Goal: Information Seeking & Learning: Find specific fact

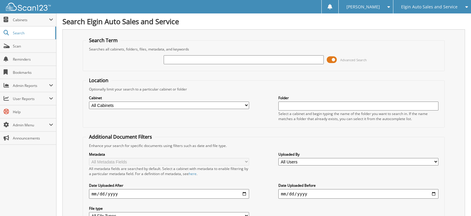
click at [197, 61] on input "text" at bounding box center [244, 59] width 160 height 9
type input "XP32696B"
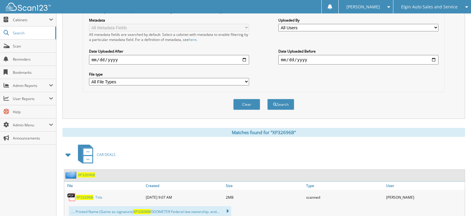
scroll to position [154, 0]
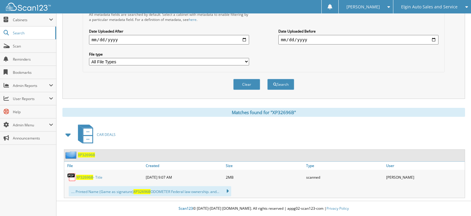
click at [85, 175] on span "XP32696B" at bounding box center [84, 177] width 17 height 5
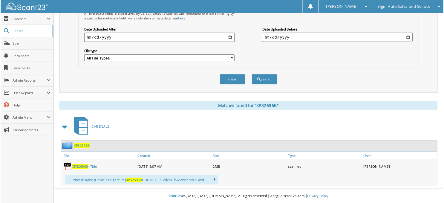
scroll to position [0, 0]
